Goal: Use online tool/utility: Utilize a website feature to perform a specific function

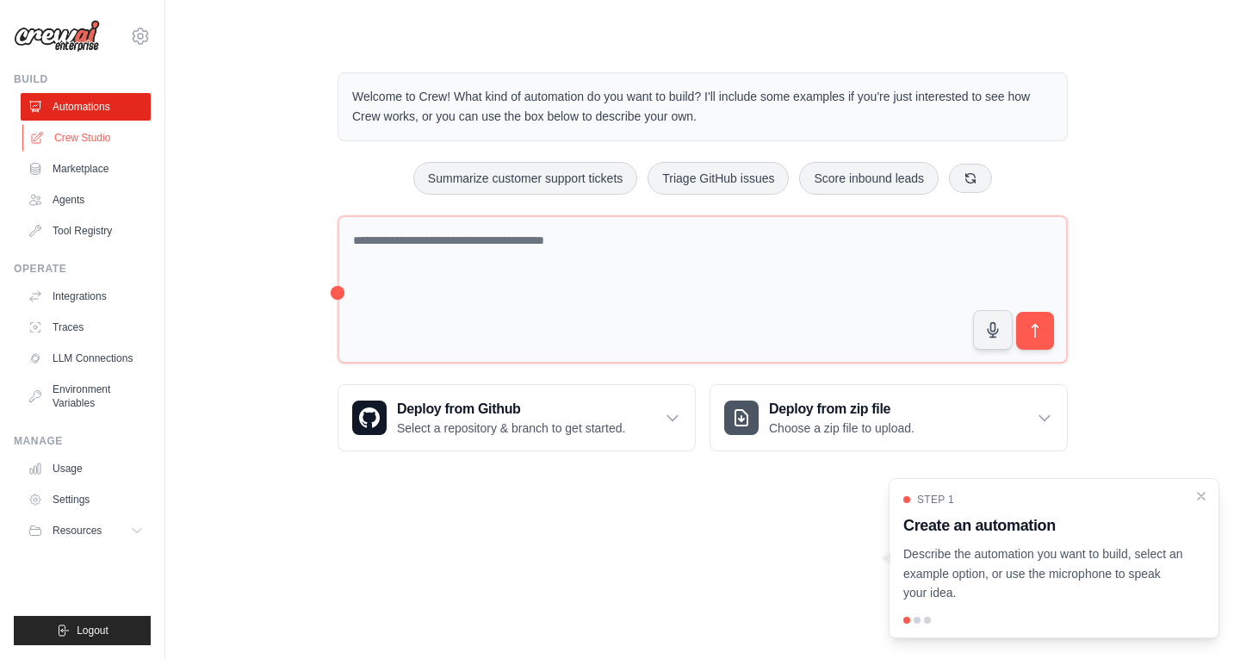
click at [79, 142] on link "Crew Studio" at bounding box center [87, 138] width 130 height 28
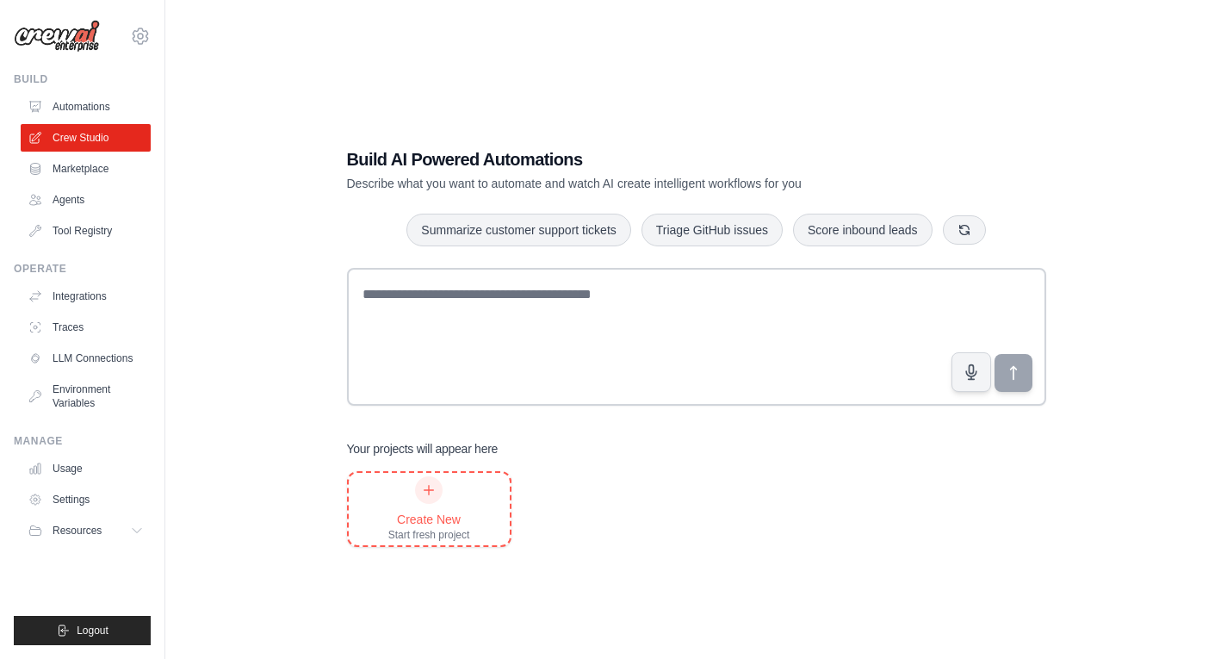
click at [415, 539] on div "Start fresh project" at bounding box center [429, 535] width 82 height 14
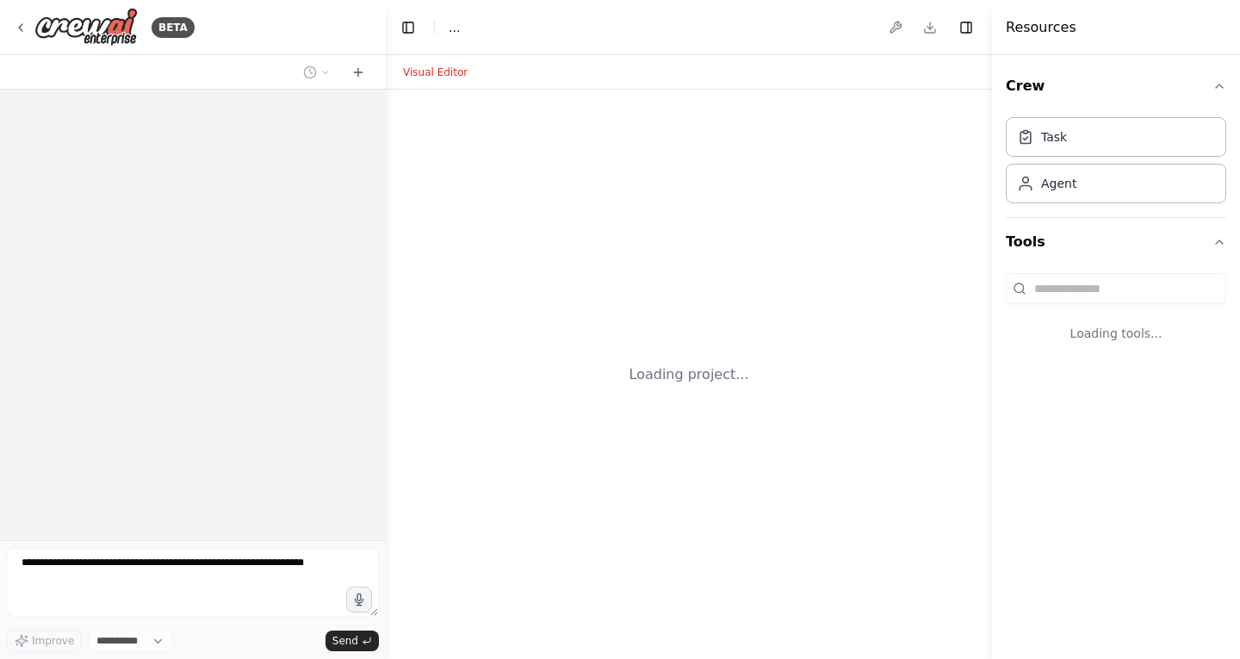
select select "****"
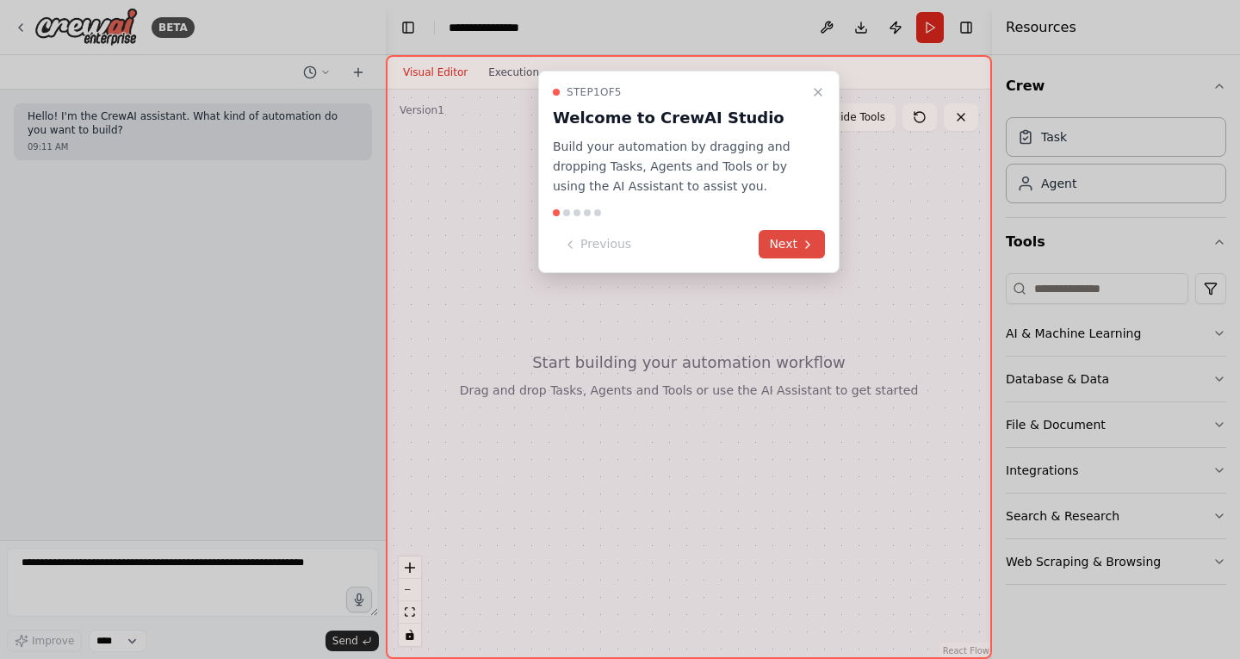
click at [795, 245] on button "Next" at bounding box center [792, 244] width 66 height 28
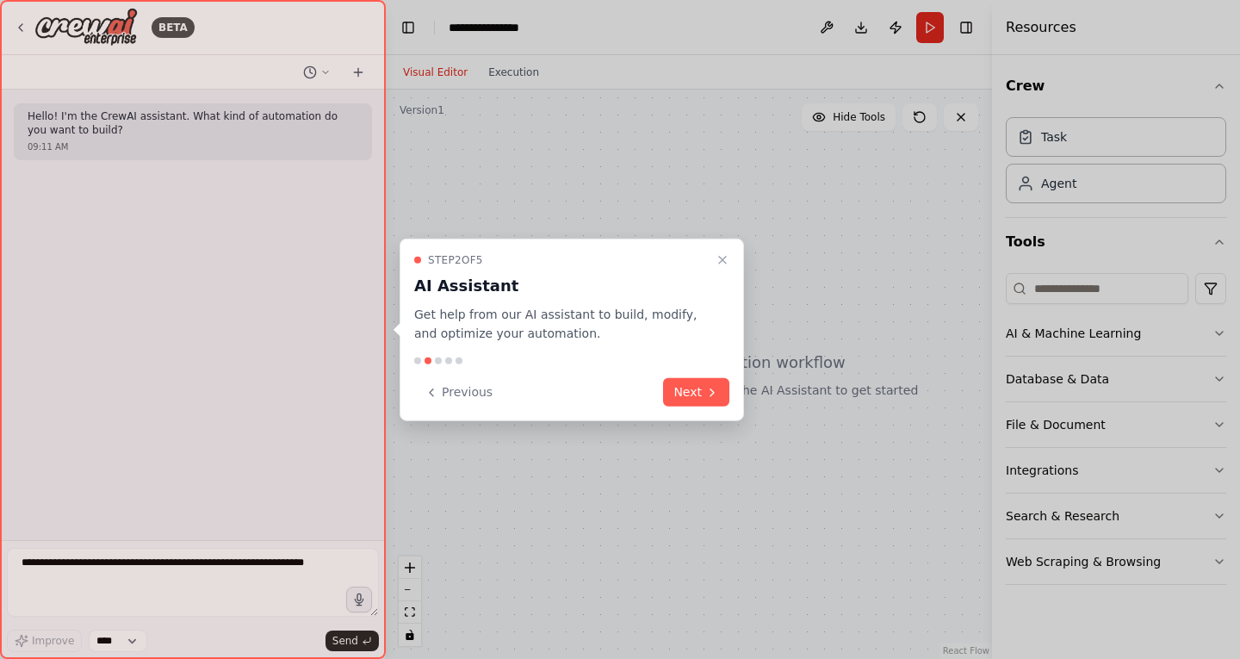
click at [724, 263] on icon "Close walkthrough" at bounding box center [723, 259] width 14 height 14
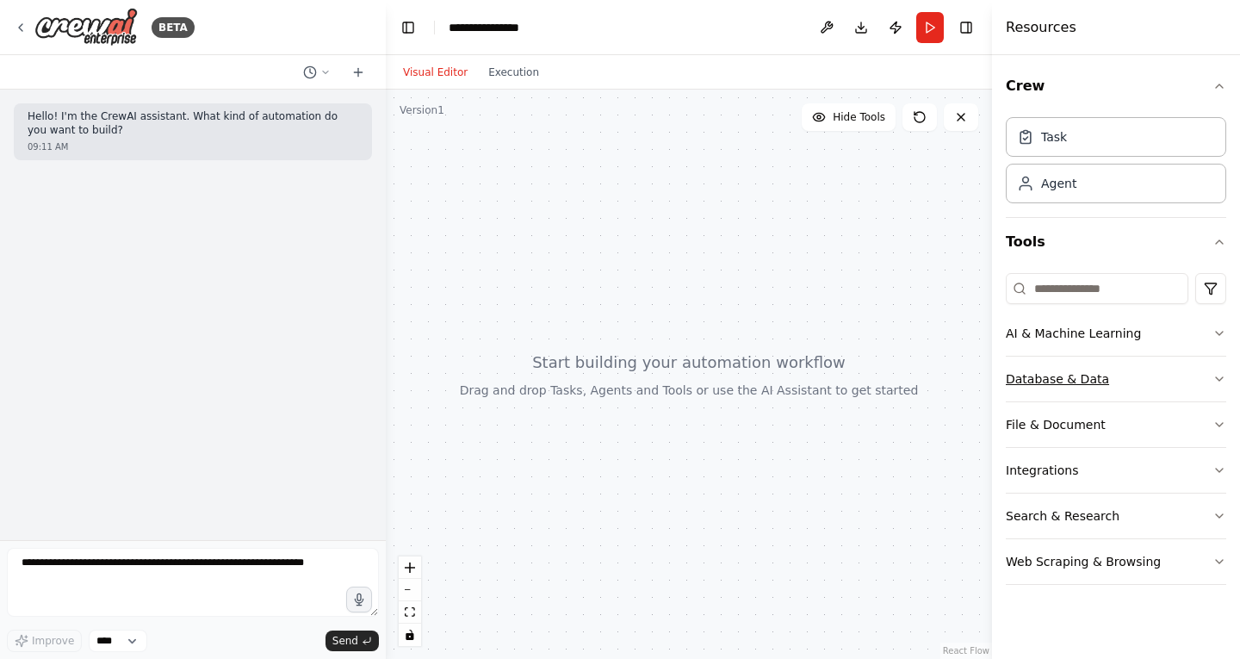
click at [1163, 357] on button "Database & Data" at bounding box center [1116, 379] width 220 height 45
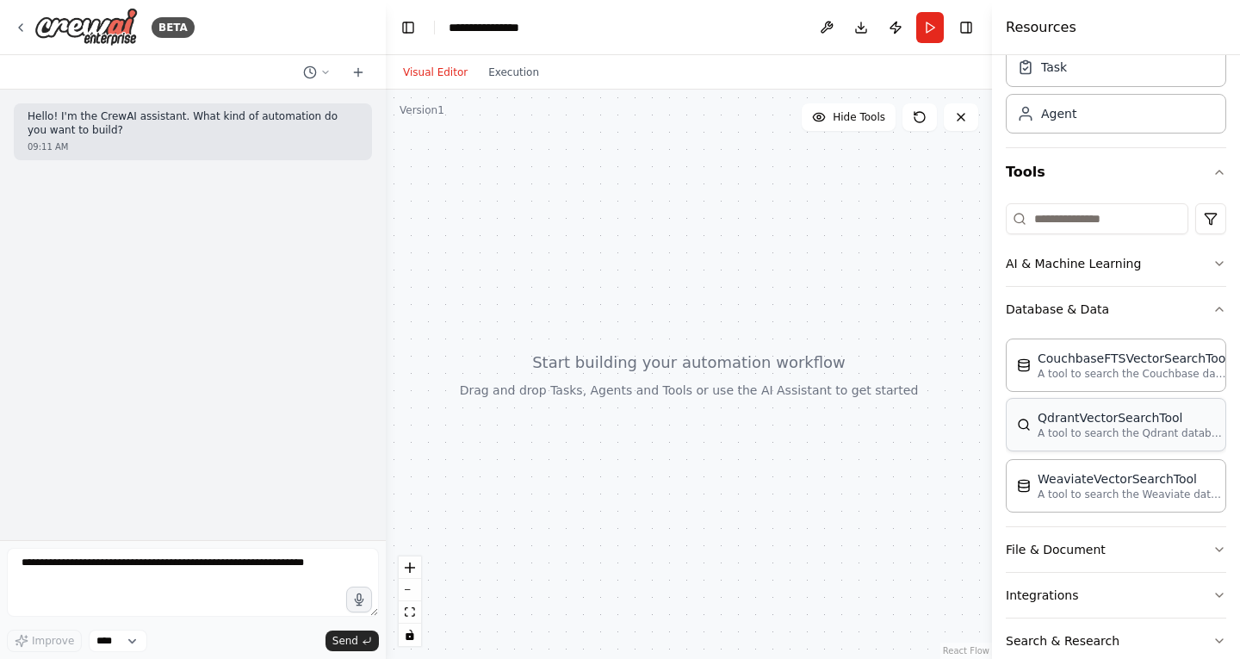
scroll to position [148, 0]
